Goal: Navigation & Orientation: Go to known website

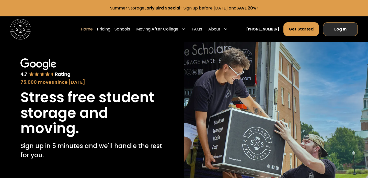
click at [339, 28] on link "Log In" at bounding box center [340, 29] width 35 height 14
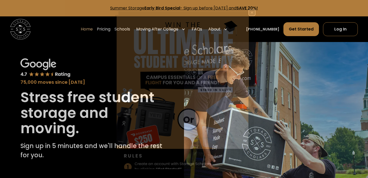
click at [343, 26] on div "Enter Giveaway" at bounding box center [184, 89] width 368 height 178
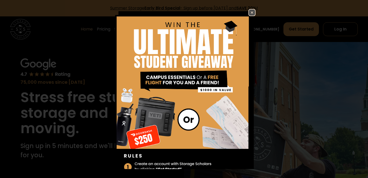
click at [250, 16] on link at bounding box center [252, 12] width 7 height 7
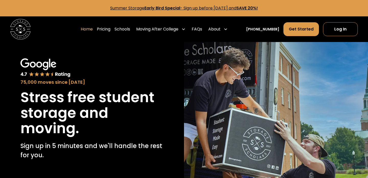
click at [359, 34] on div "Home Pricing Schools Moving After College Commercial Moving Post Grad Moving Ge…" at bounding box center [184, 29] width 368 height 26
click at [350, 31] on link "Log In" at bounding box center [340, 29] width 35 height 14
